Goal: Task Accomplishment & Management: Manage account settings

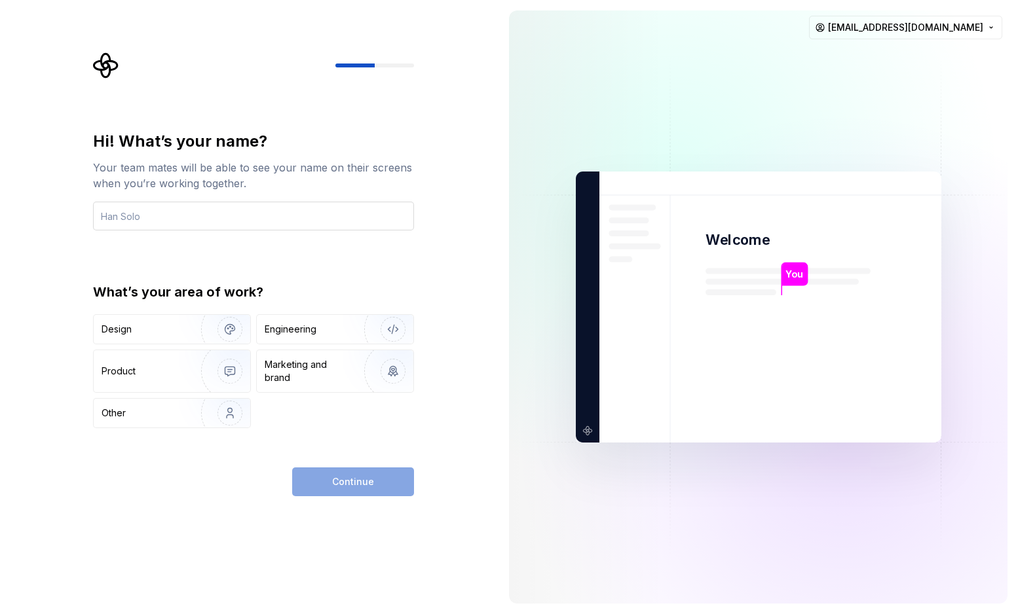
click at [367, 219] on input "text" at bounding box center [253, 216] width 321 height 29
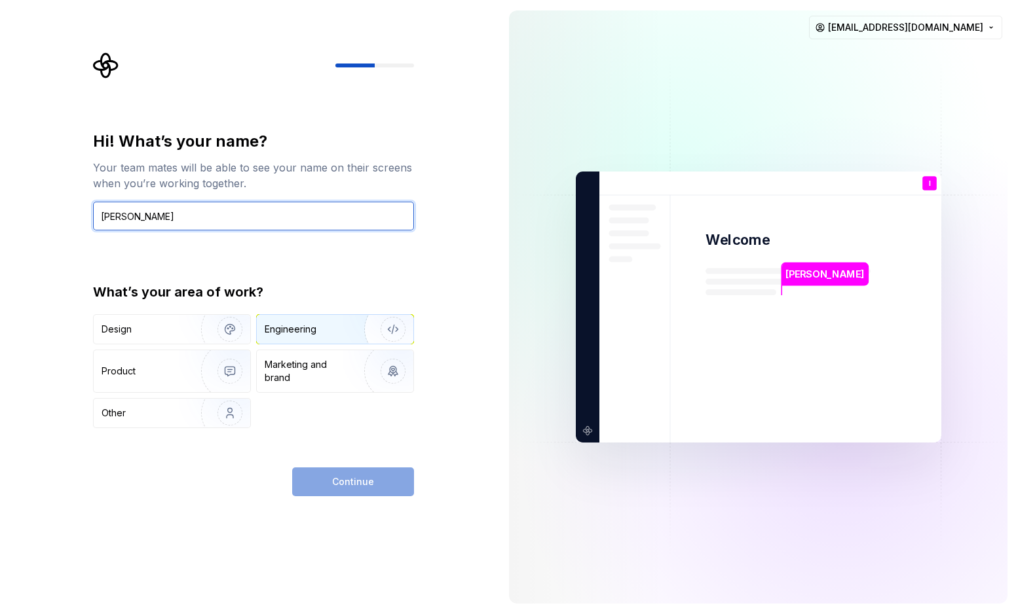
type input "Ian Kerins"
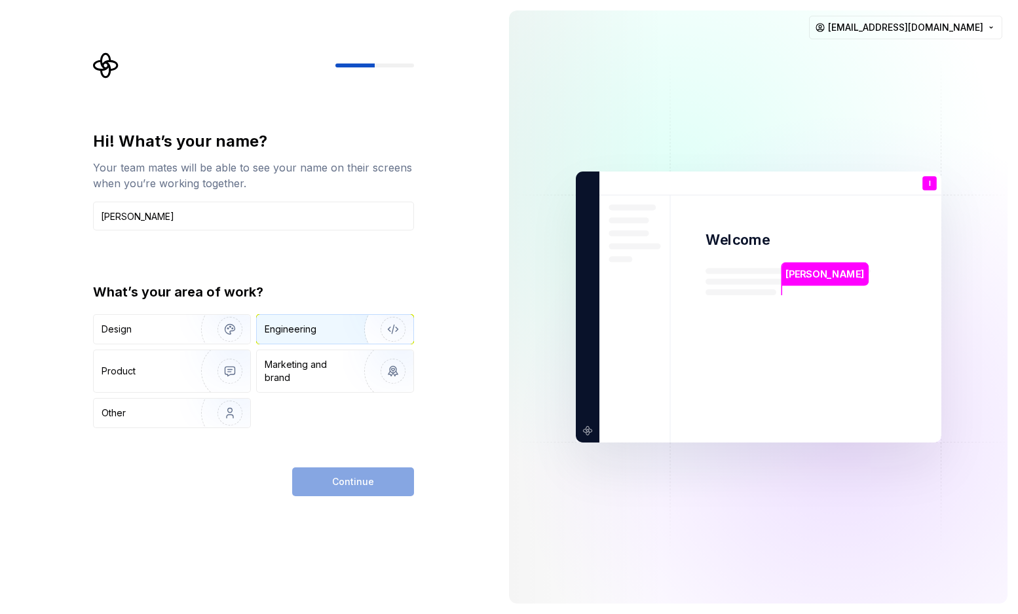
click at [342, 334] on div "Engineering" at bounding box center [317, 329] width 104 height 13
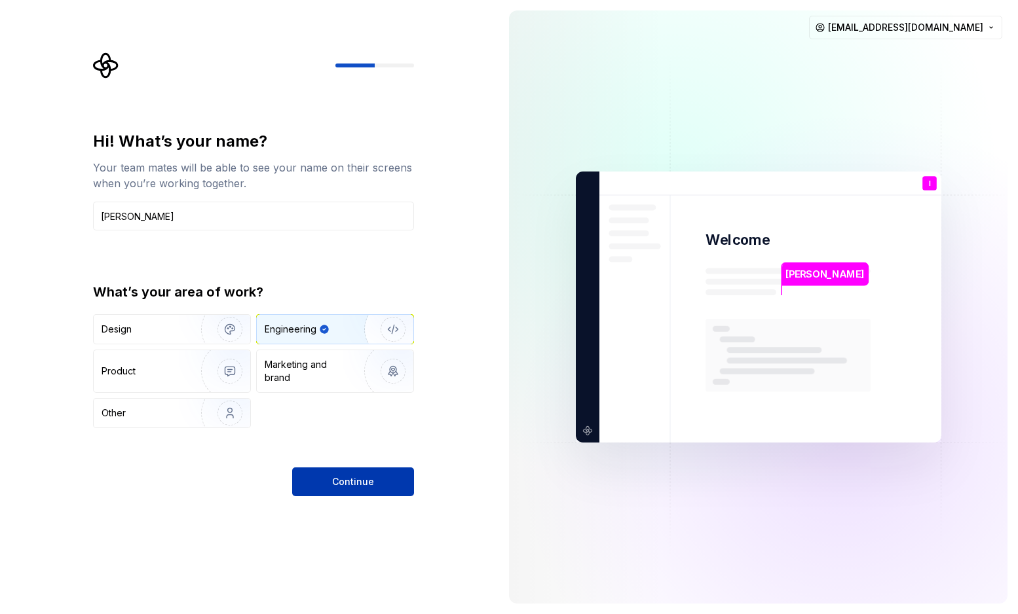
click at [366, 475] on span "Continue" at bounding box center [353, 481] width 42 height 13
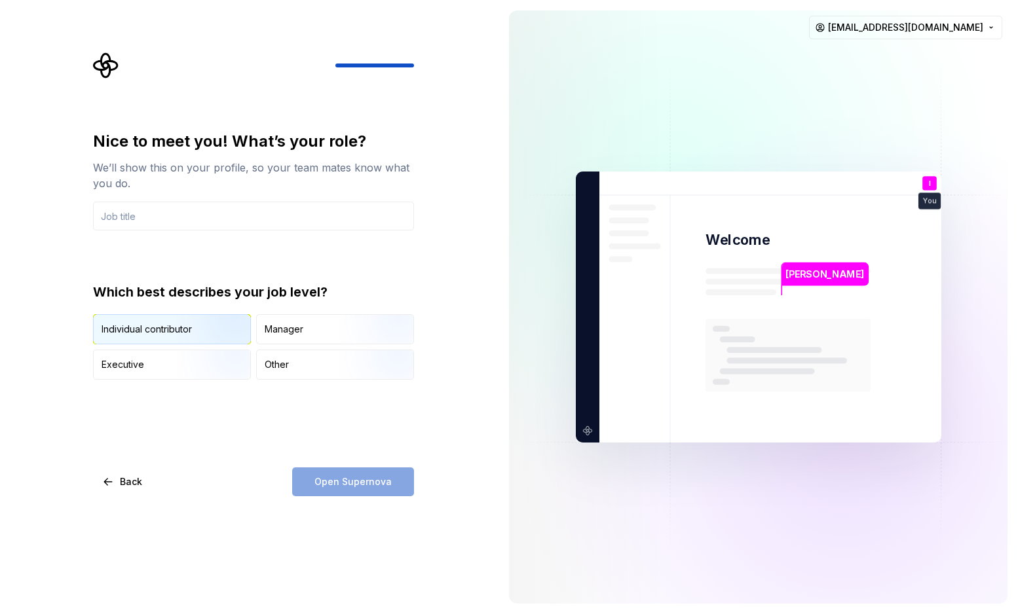
click at [212, 324] on img "button" at bounding box center [219, 346] width 84 height 88
click at [327, 212] on input "text" at bounding box center [253, 216] width 321 height 29
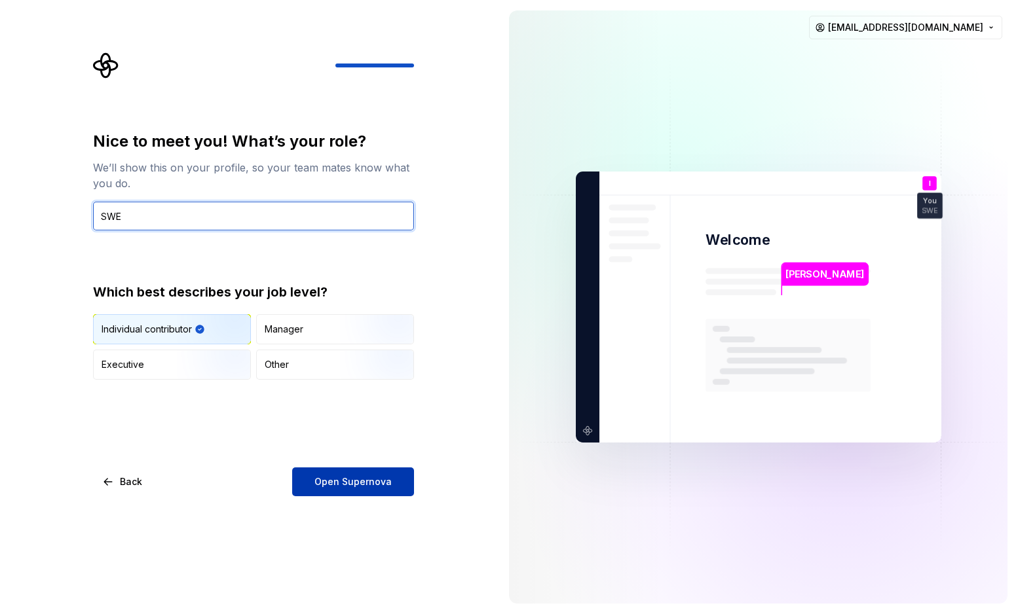
type input "SWE"
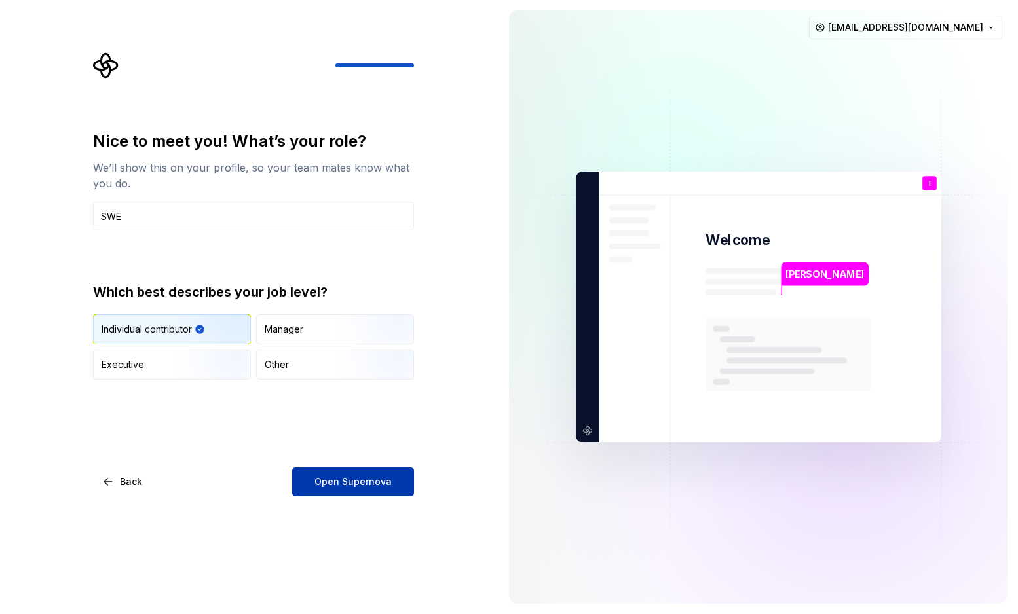
click at [392, 487] on button "Open Supernova" at bounding box center [353, 482] width 122 height 29
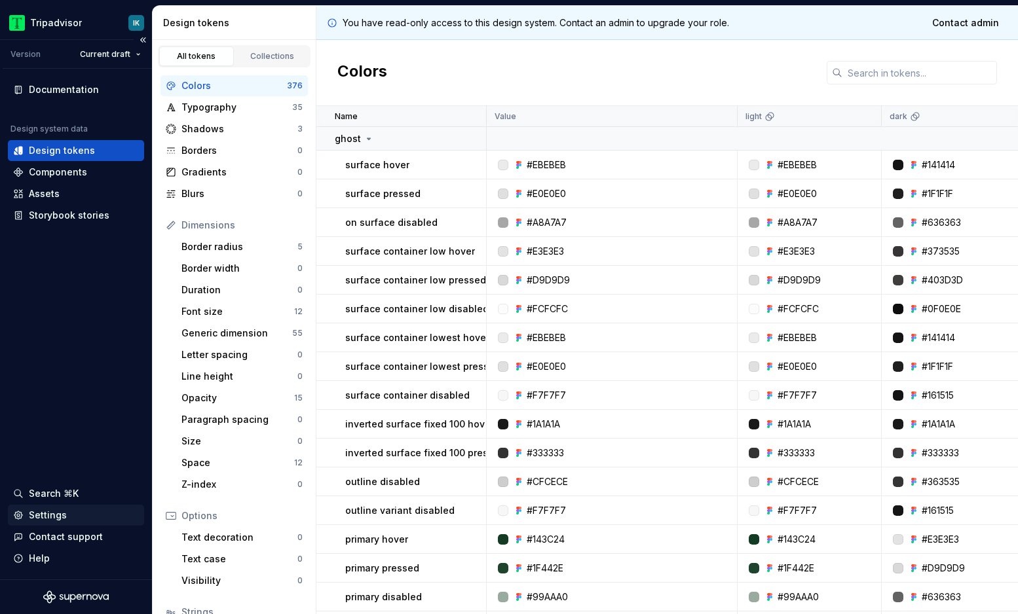
click at [63, 514] on div "Settings" at bounding box center [48, 515] width 38 height 13
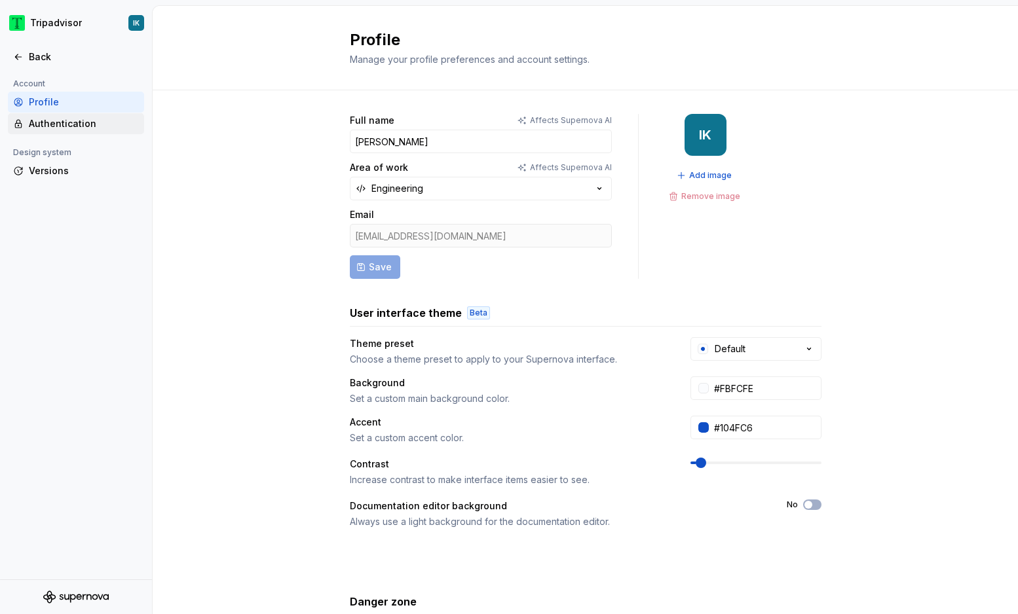
click at [94, 124] on div "Authentication" at bounding box center [84, 123] width 110 height 13
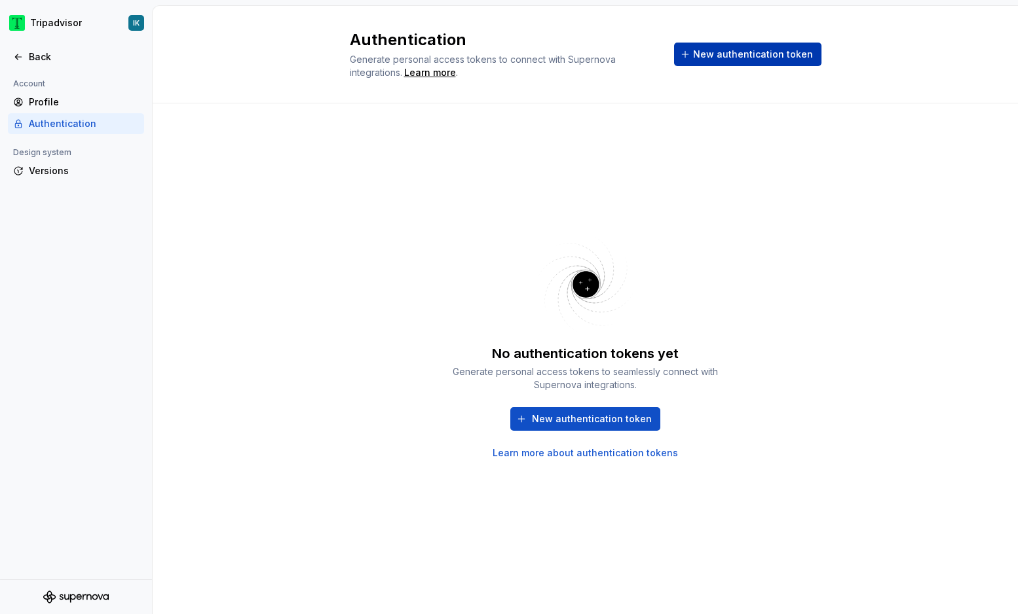
click at [724, 52] on span "New authentication token" at bounding box center [753, 54] width 120 height 13
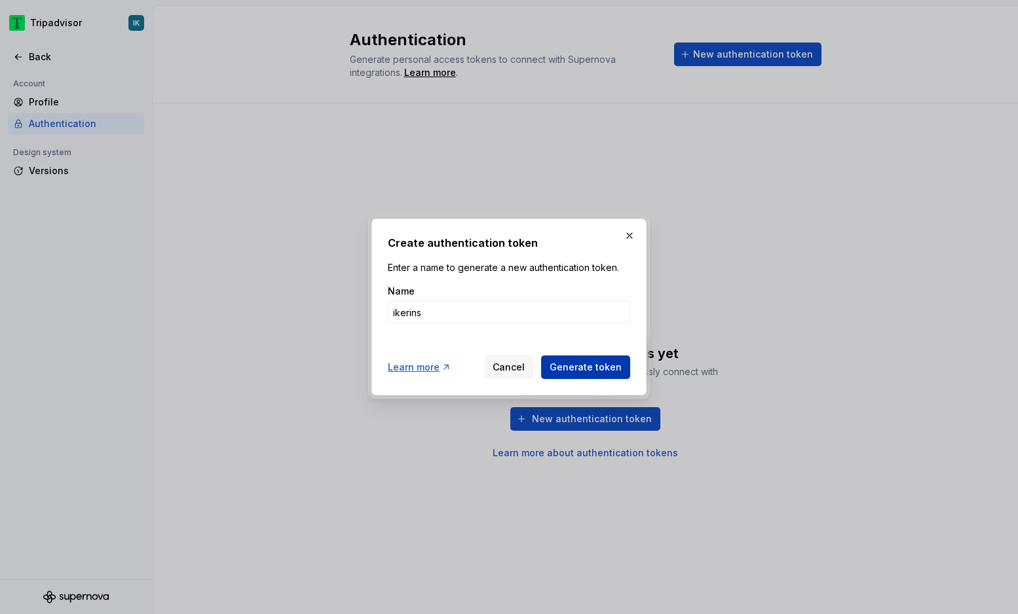
type input "ikerins"
click at [595, 365] on span "Generate token" at bounding box center [586, 367] width 72 height 13
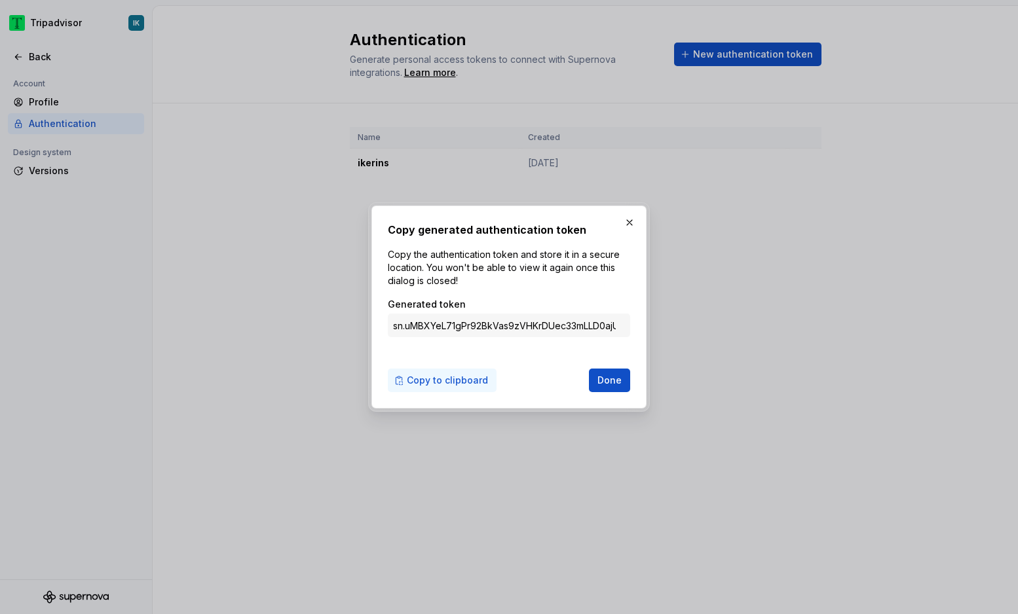
click at [434, 376] on span "Copy to clipboard" at bounding box center [447, 380] width 81 height 13
click at [613, 381] on span "Done" at bounding box center [609, 380] width 24 height 13
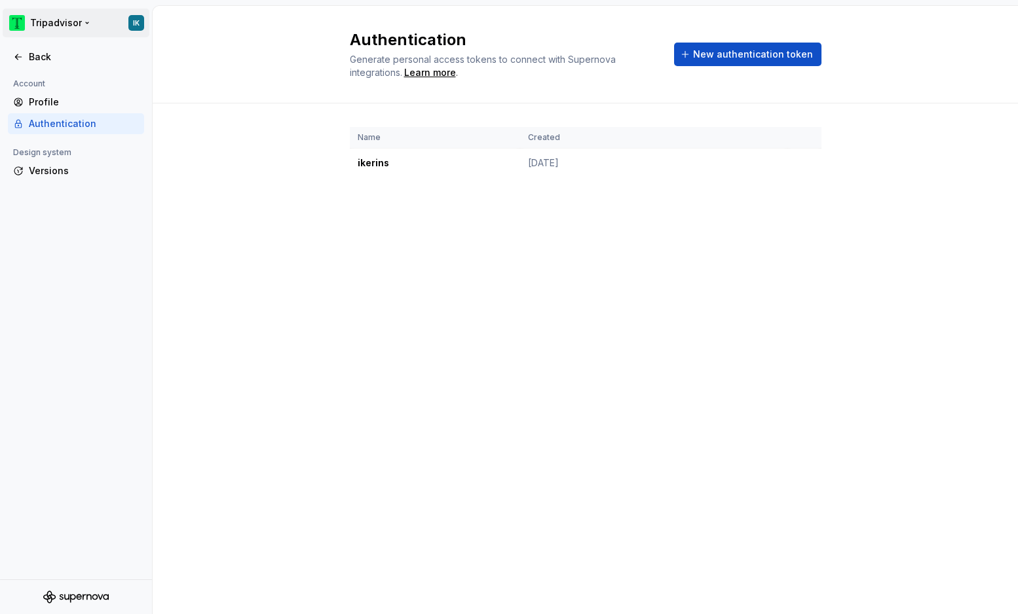
click at [61, 18] on html "Tripadvisor IK Back Account Profile Authentication Design system Versions Authe…" at bounding box center [509, 307] width 1018 height 614
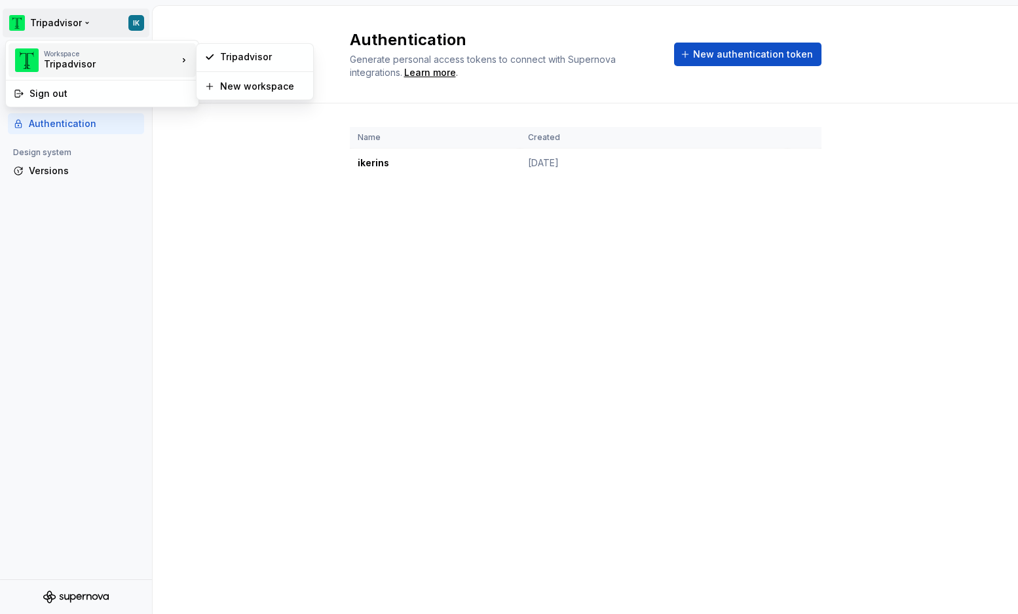
click at [66, 67] on div "Tripadvisor" at bounding box center [99, 64] width 111 height 13
click at [229, 58] on div "Tripadvisor" at bounding box center [262, 56] width 85 height 13
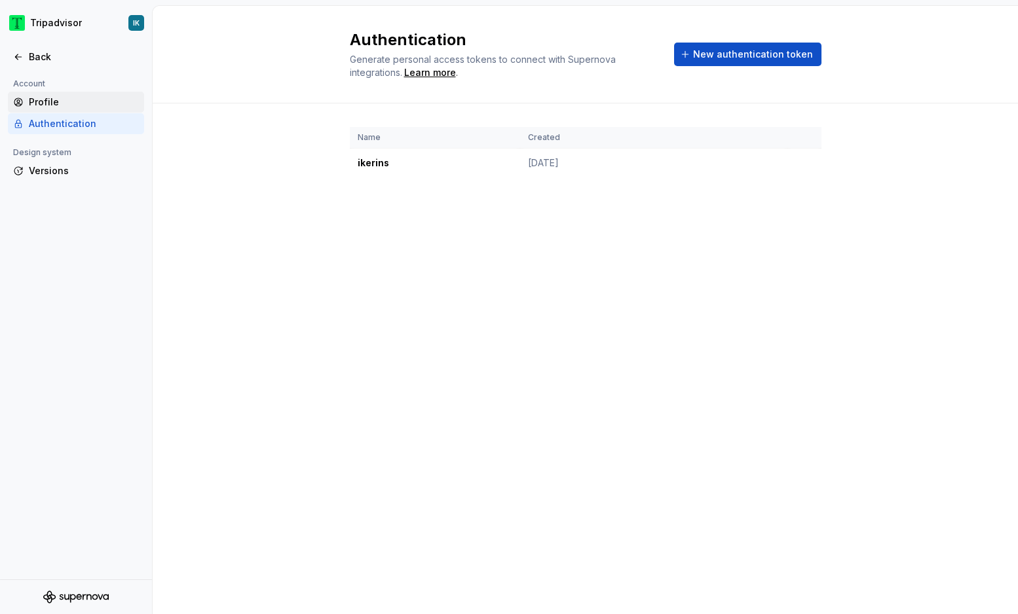
click at [67, 100] on div "Profile" at bounding box center [84, 102] width 110 height 13
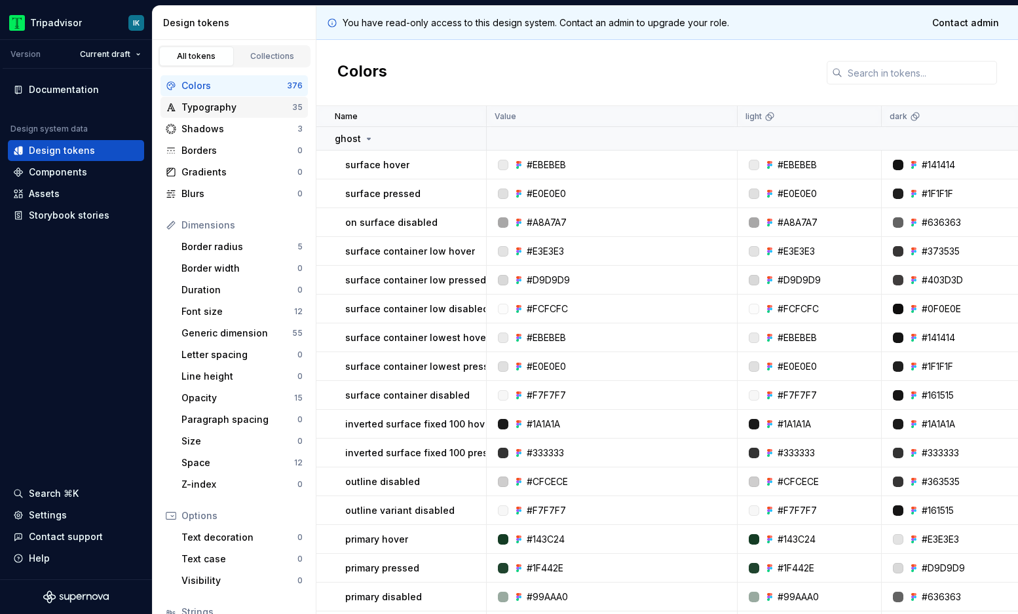
click at [254, 113] on div "Typography" at bounding box center [236, 107] width 111 height 13
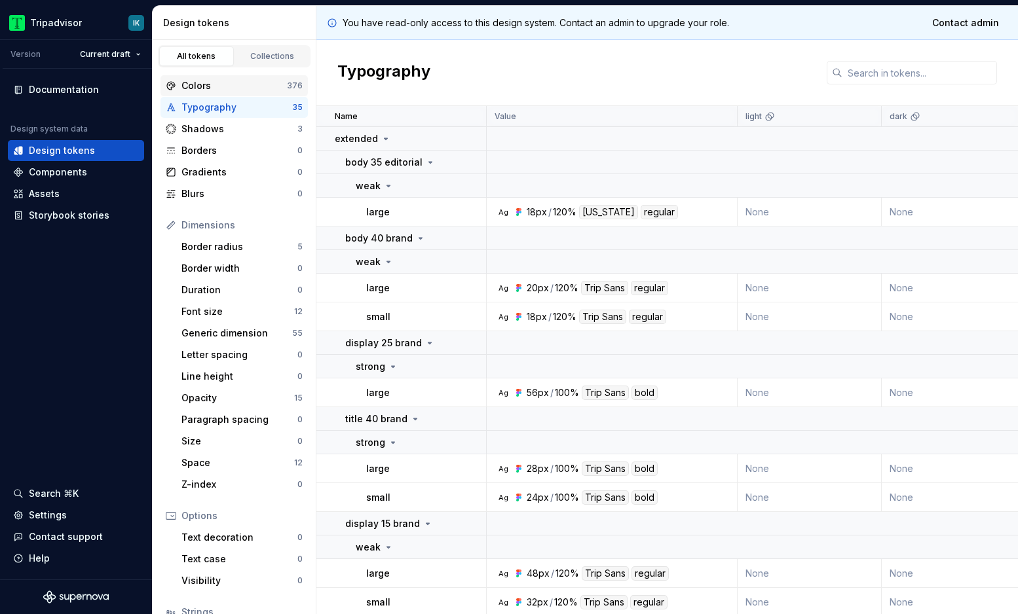
click at [243, 87] on div "Colors" at bounding box center [233, 85] width 105 height 13
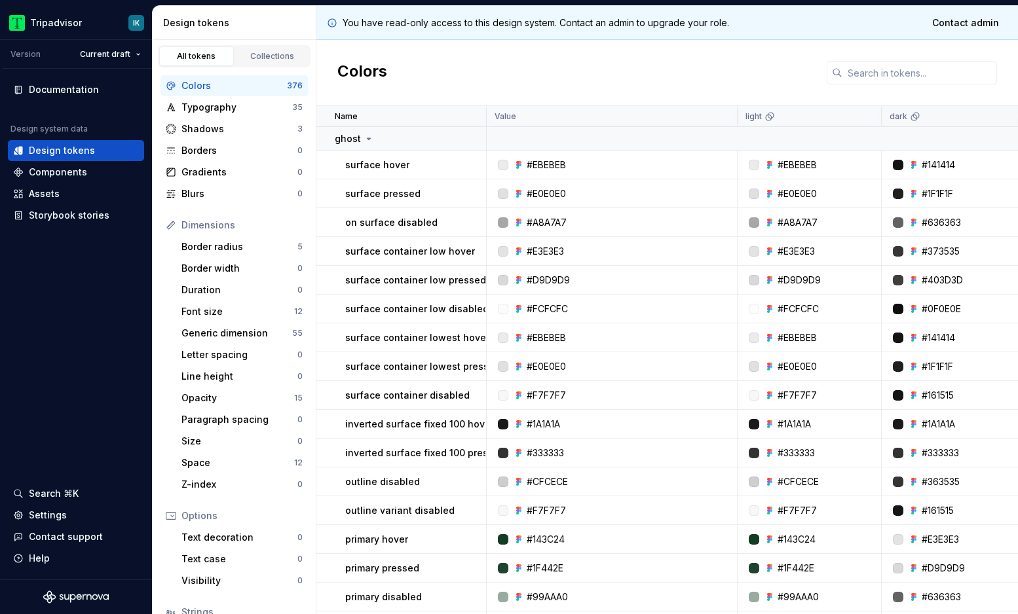
click at [916, 118] on icon at bounding box center [916, 115] width 6 height 6
click at [927, 158] on div "#141414" at bounding box center [938, 164] width 33 height 13
click at [928, 177] on td "#141414" at bounding box center [954, 165] width 144 height 29
click at [913, 165] on icon at bounding box center [912, 165] width 3 height 3
click at [902, 165] on div at bounding box center [898, 165] width 10 height 10
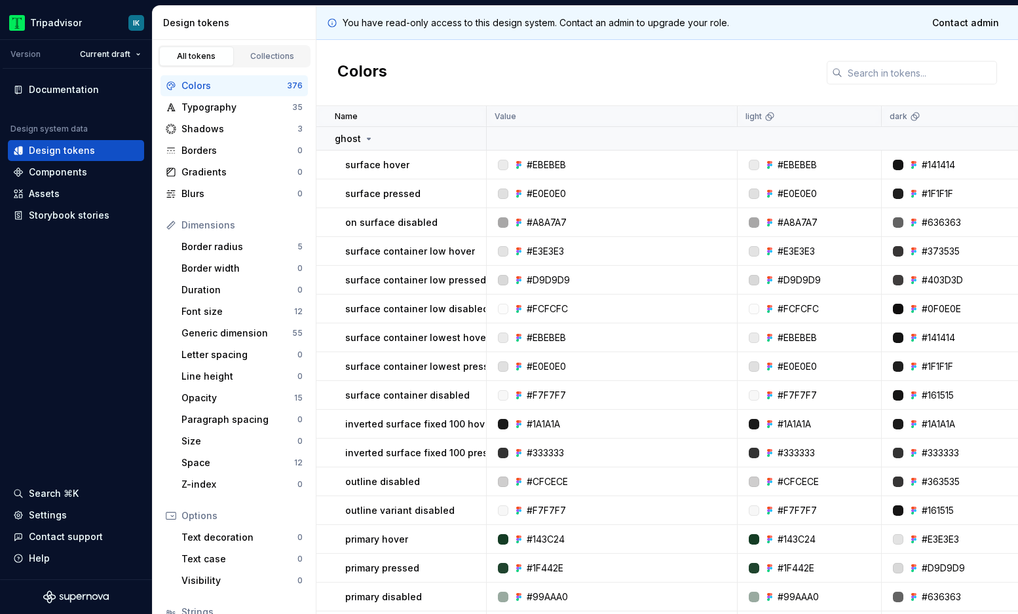
click at [963, 157] on td "#141414" at bounding box center [954, 165] width 144 height 29
click at [958, 162] on div "#141414" at bounding box center [957, 164] width 134 height 13
click at [898, 117] on p "dark" at bounding box center [898, 116] width 18 height 10
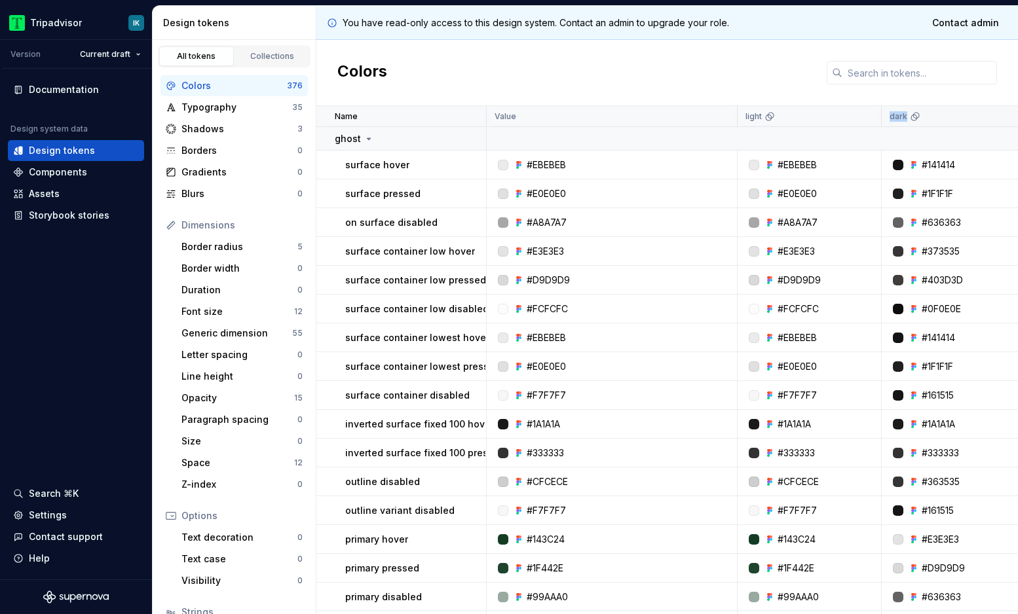
click at [898, 117] on p "dark" at bounding box center [898, 116] width 18 height 10
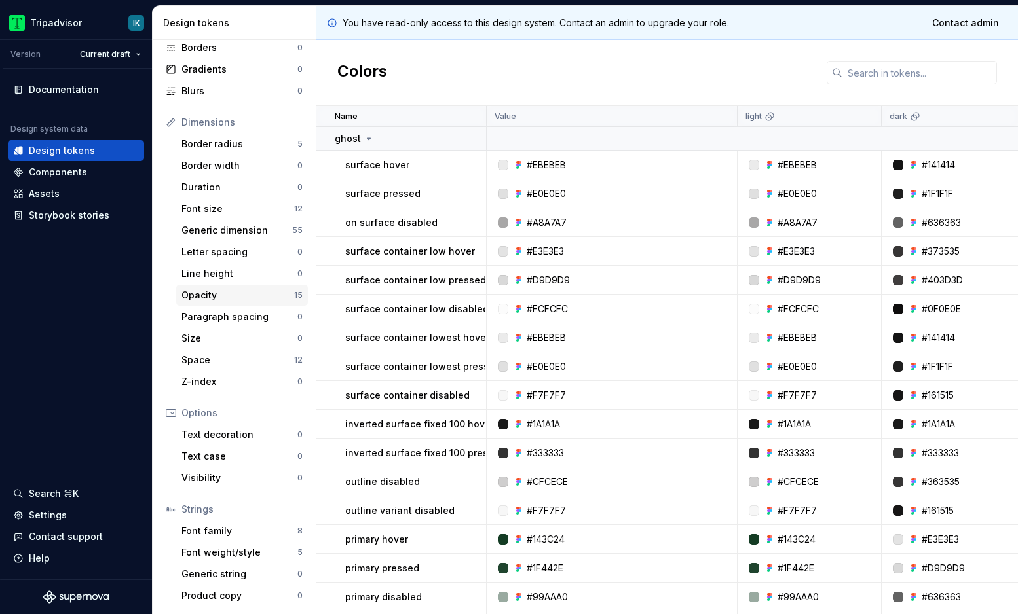
click at [241, 295] on div "Opacity" at bounding box center [237, 295] width 113 height 13
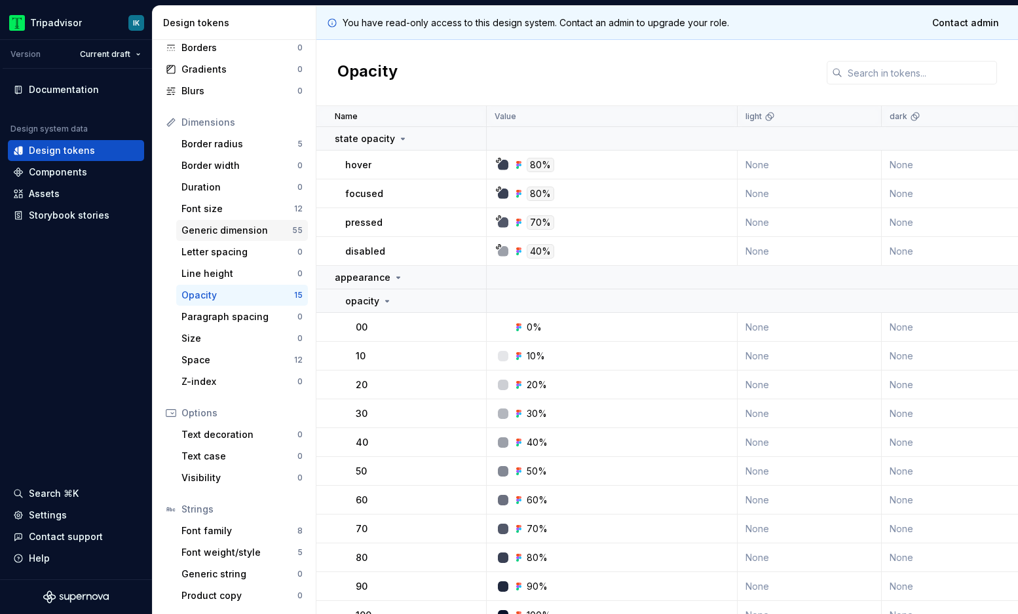
click at [254, 230] on div "Generic dimension" at bounding box center [236, 230] width 111 height 13
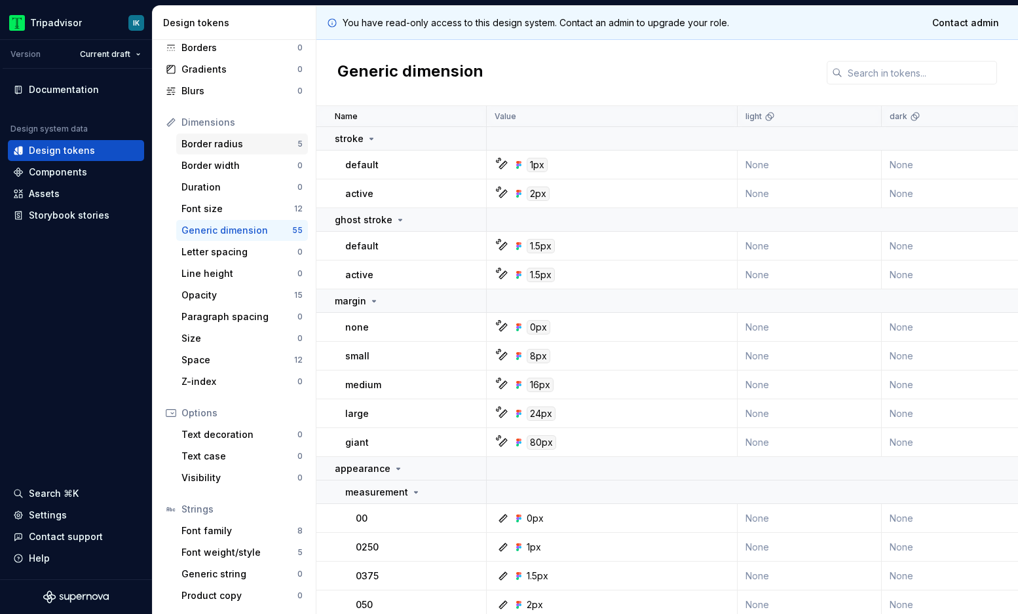
click at [251, 144] on div "Border radius" at bounding box center [239, 144] width 116 height 13
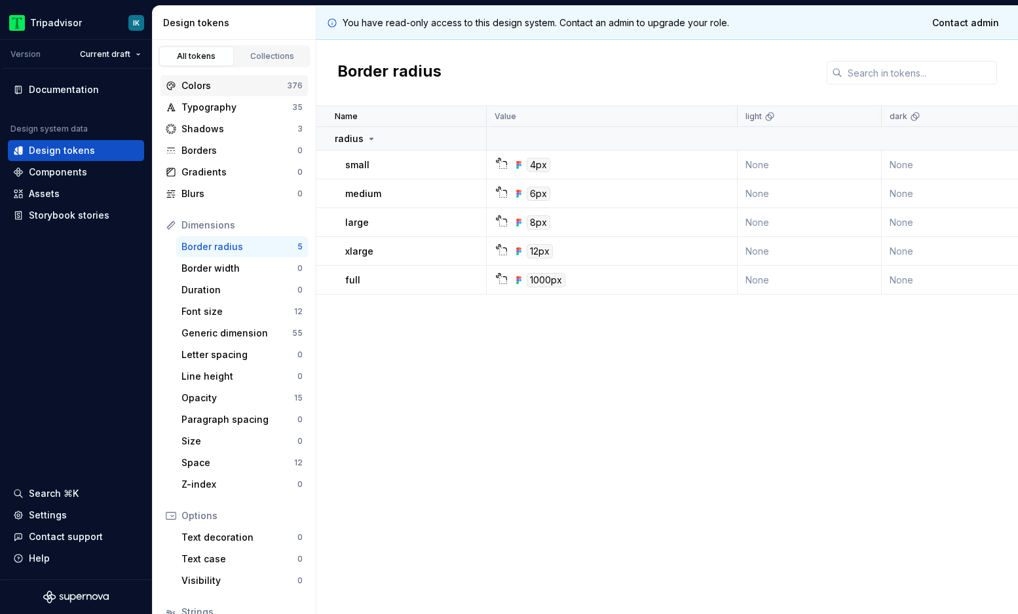
click at [257, 84] on div "Colors" at bounding box center [233, 85] width 105 height 13
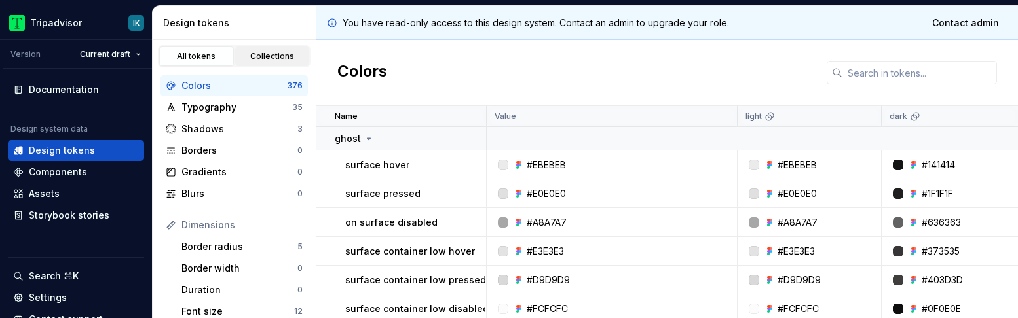
click at [284, 59] on div "Collections" at bounding box center [272, 56] width 65 height 10
